Goal: Transaction & Acquisition: Obtain resource

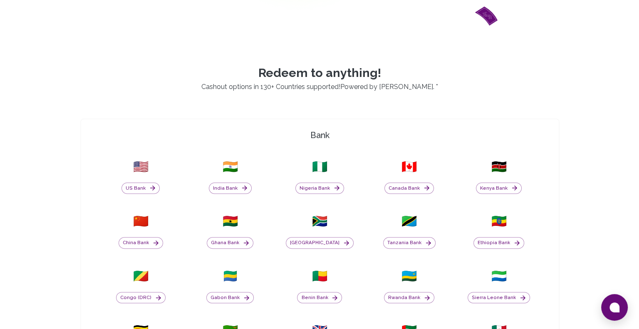
scroll to position [204, 0]
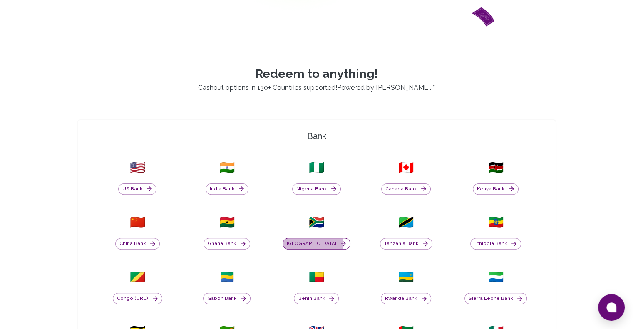
click at [324, 241] on button "[GEOGRAPHIC_DATA]" at bounding box center [316, 244] width 68 height 12
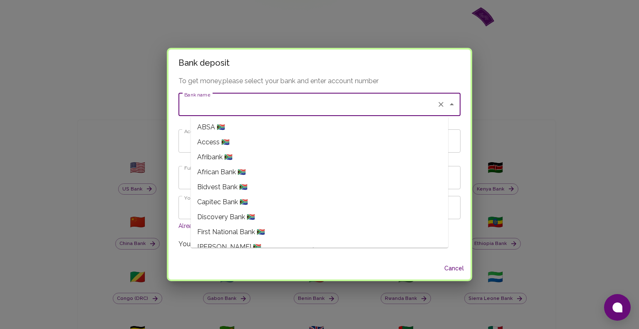
click at [316, 104] on input "Bank name" at bounding box center [307, 104] width 251 height 16
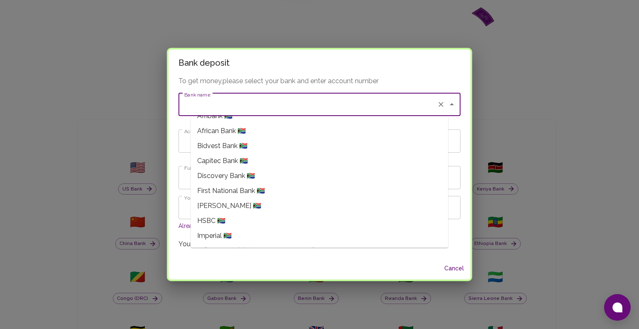
scroll to position [40, 0]
click at [210, 156] on li "Capitec Bank 🇿🇦" at bounding box center [318, 162] width 257 height 15
type input "Capitec Bank"
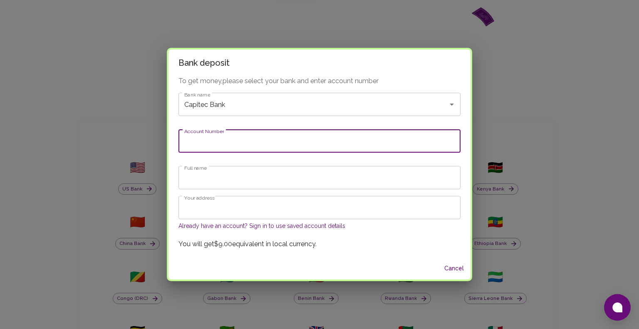
click at [240, 148] on input "Account Number" at bounding box center [319, 140] width 282 height 23
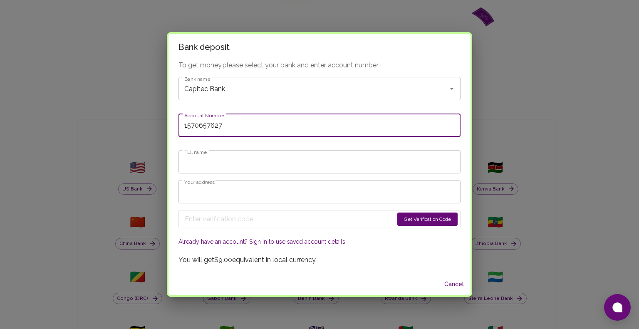
type input "1570657627"
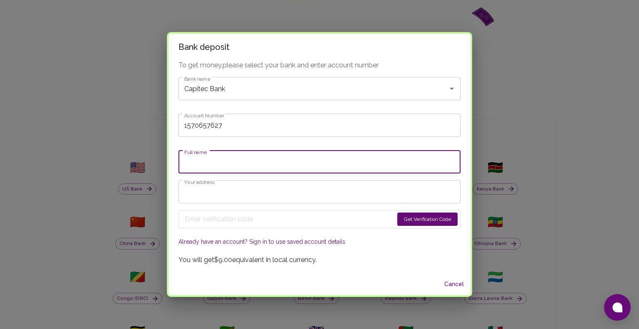
click at [239, 172] on input "Full name" at bounding box center [319, 161] width 282 height 23
type input "NKHUBALALE [PERSON_NAME]"
click at [245, 189] on input "Your address" at bounding box center [319, 191] width 282 height 23
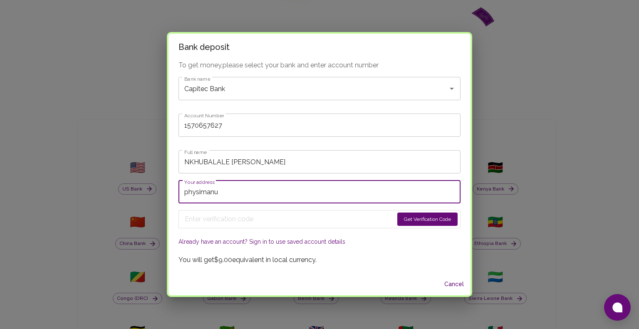
paste input "[EMAIL_ADDRESS][DOMAIN_NAME]"
type input "[EMAIL_ADDRESS][DOMAIN_NAME]"
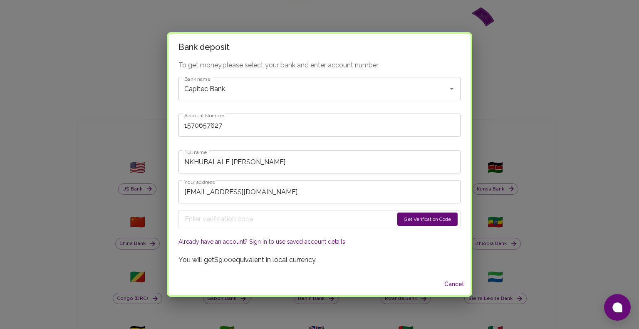
click at [397, 219] on button "Get Verification Code" at bounding box center [427, 219] width 60 height 13
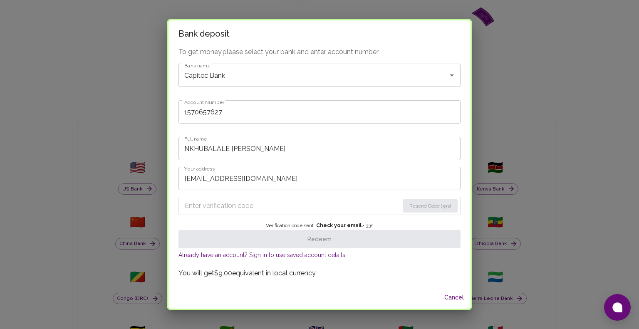
click at [272, 210] on input "Enter verification code" at bounding box center [292, 205] width 214 height 13
paste input "0994"
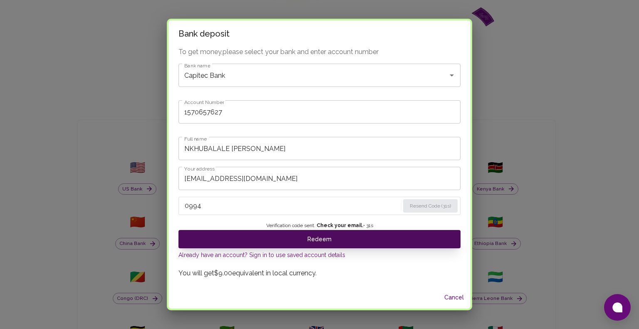
type input "0994"
click at [276, 236] on button "Redeem" at bounding box center [319, 239] width 282 height 18
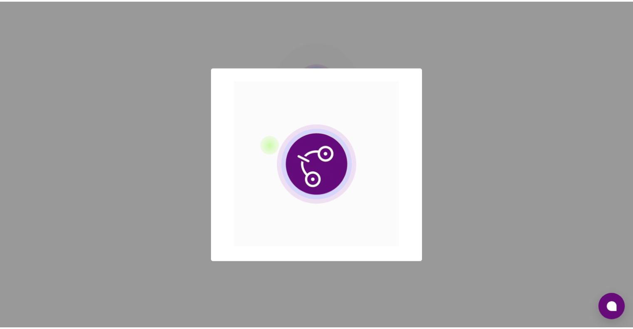
scroll to position [0, 0]
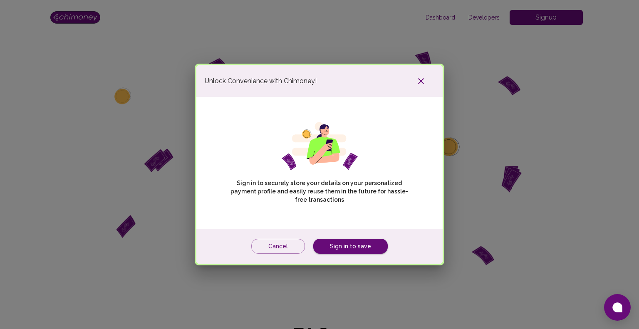
click at [415, 67] on div "Unlock Convenience with Chimoney!" at bounding box center [319, 81] width 246 height 32
click at [424, 87] on button "button" at bounding box center [421, 81] width 27 height 15
